Goal: Task Accomplishment & Management: Manage account settings

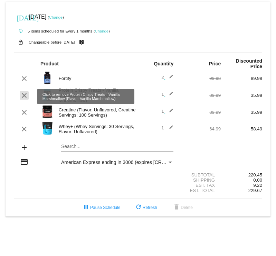
click at [25, 97] on mat-icon "clear" at bounding box center [24, 95] width 8 height 8
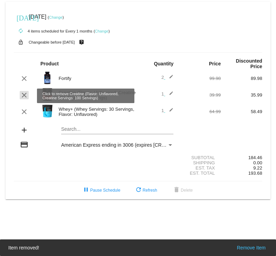
click at [24, 95] on mat-icon "clear" at bounding box center [24, 95] width 8 height 8
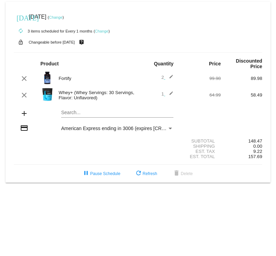
click at [63, 16] on link "Change" at bounding box center [55, 17] width 13 height 4
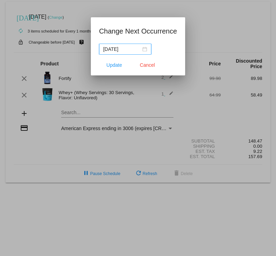
click at [142, 49] on div "[DATE]" at bounding box center [125, 49] width 44 height 8
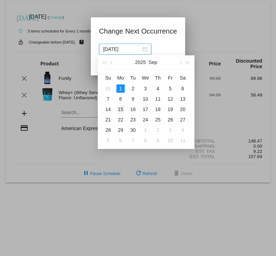
click at [120, 112] on div "15" at bounding box center [121, 109] width 8 height 8
type input "[DATE]"
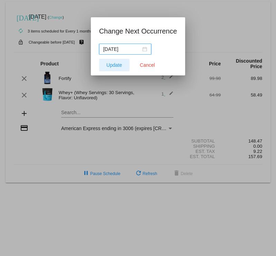
click at [112, 65] on span "Update" at bounding box center [115, 65] width 16 height 6
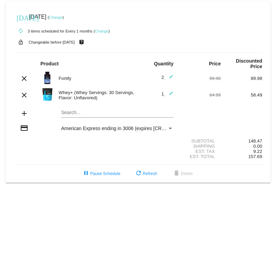
click at [63, 18] on link "Change" at bounding box center [55, 17] width 13 height 4
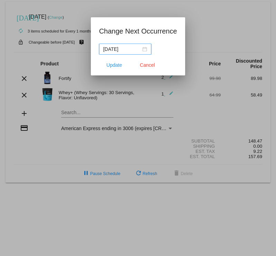
click at [144, 50] on div "[DATE]" at bounding box center [125, 49] width 44 height 8
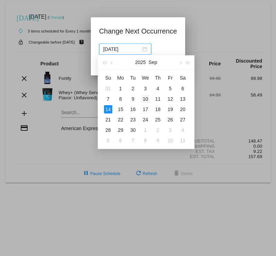
click at [149, 97] on div "10" at bounding box center [146, 99] width 8 height 8
type input "[DATE]"
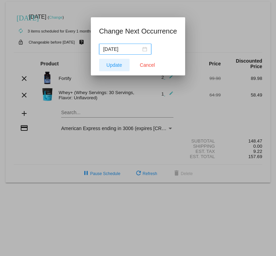
click at [114, 64] on span "Update" at bounding box center [115, 65] width 16 height 6
